Goal: Information Seeking & Learning: Find specific fact

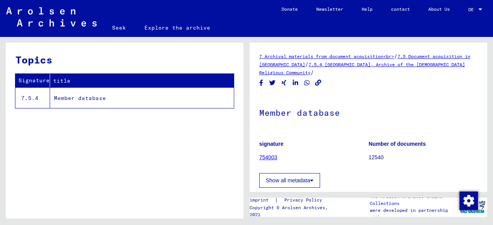
click at [270, 158] on font "754003" at bounding box center [268, 157] width 18 height 6
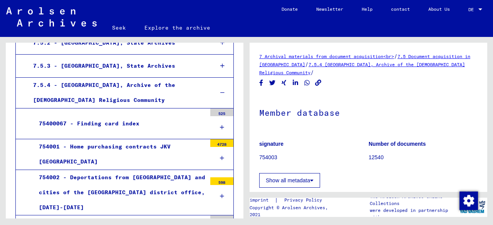
scroll to position [475, 0]
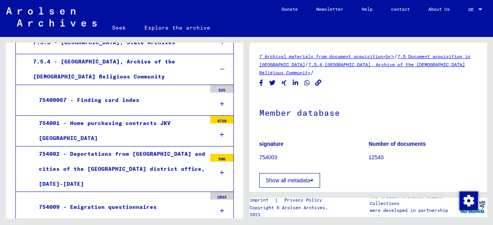
click at [372, 155] on font "12540" at bounding box center [375, 157] width 15 height 6
click at [303, 178] on font "Show all metadata" at bounding box center [288, 180] width 44 height 6
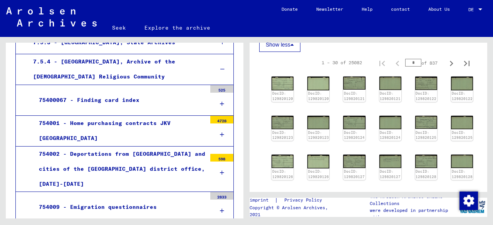
scroll to position [206, 0]
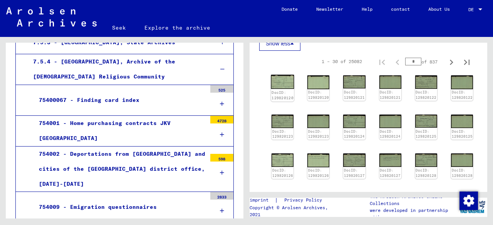
click at [281, 79] on img at bounding box center [282, 82] width 23 height 14
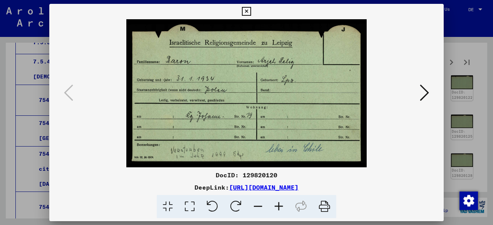
click at [281, 79] on img at bounding box center [246, 93] width 342 height 148
click at [425, 92] on icon at bounding box center [424, 93] width 9 height 18
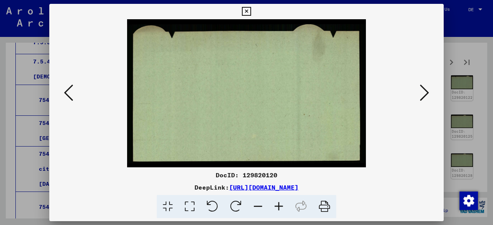
click at [425, 92] on icon at bounding box center [424, 93] width 9 height 18
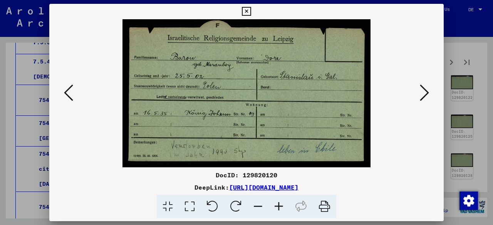
click at [425, 92] on icon at bounding box center [424, 93] width 9 height 18
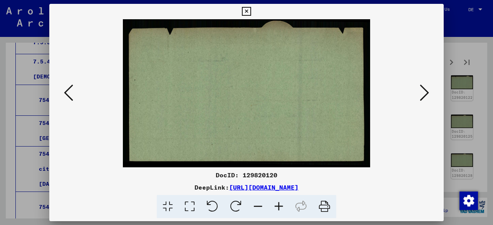
click at [425, 92] on icon at bounding box center [424, 93] width 9 height 18
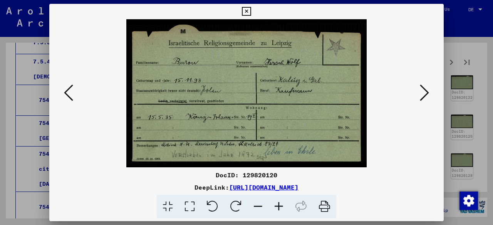
click at [73, 94] on button at bounding box center [69, 93] width 14 height 22
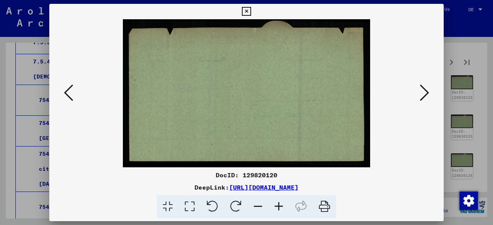
click at [245, 9] on icon at bounding box center [246, 11] width 9 height 9
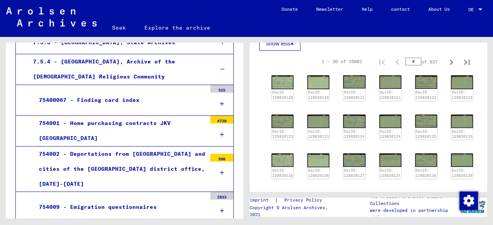
click at [121, 101] on div "75400067 - Finding card index" at bounding box center [119, 100] width 173 height 15
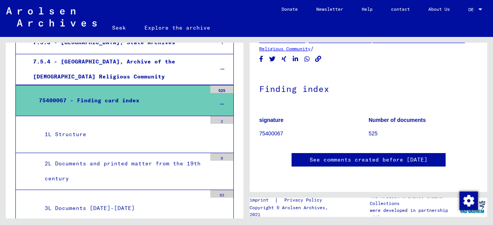
scroll to position [232, 0]
click at [168, 164] on div "2L Documents and printed matter from the 19th century" at bounding box center [122, 171] width 167 height 30
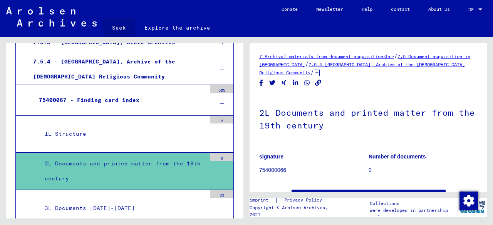
click at [122, 29] on font "Seek" at bounding box center [119, 27] width 14 height 7
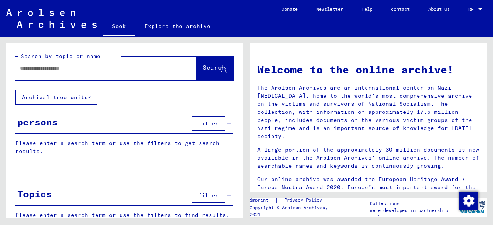
click at [91, 67] on input "text" at bounding box center [96, 68] width 153 height 8
type input "*"
type input "**********"
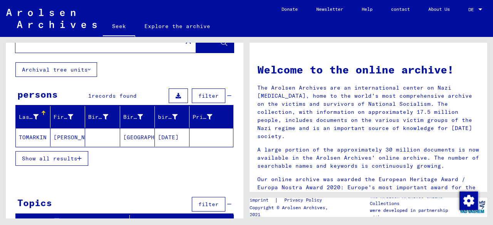
scroll to position [36, 0]
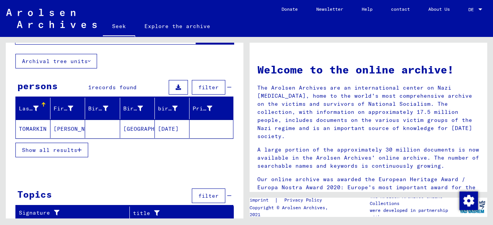
click at [63, 153] on button "Show all results" at bounding box center [51, 150] width 73 height 15
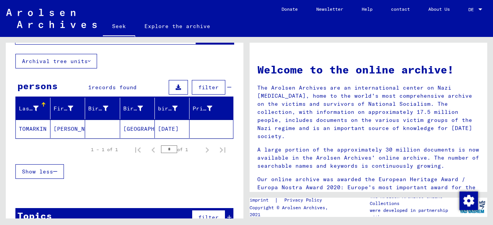
click at [40, 128] on font "TOMARKIN" at bounding box center [33, 129] width 28 height 7
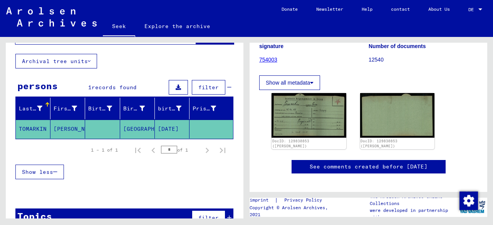
scroll to position [107, 0]
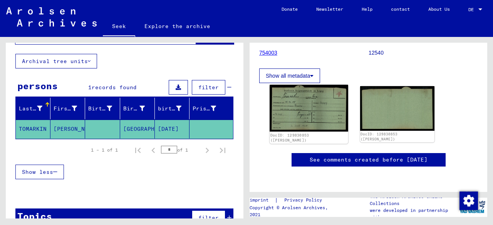
click at [320, 108] on img at bounding box center [309, 108] width 78 height 47
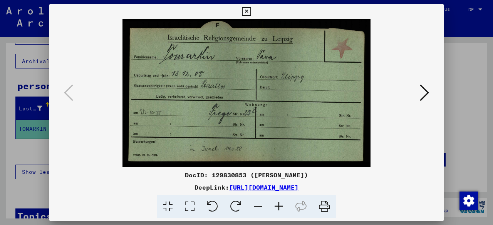
click at [333, 104] on img at bounding box center [246, 93] width 342 height 148
click at [298, 187] on font "[URL][DOMAIN_NAME]" at bounding box center [263, 188] width 69 height 8
